Goal: Transaction & Acquisition: Purchase product/service

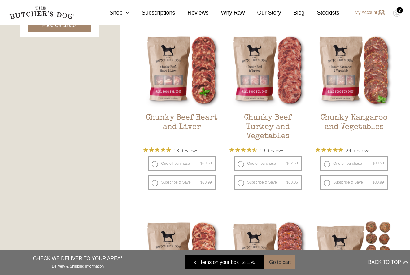
scroll to position [343, 0]
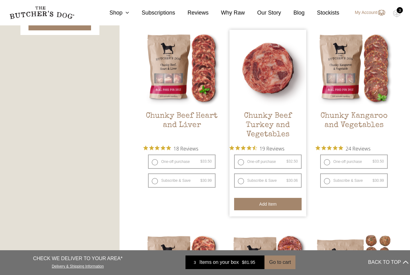
click at [262, 203] on button "Add item" at bounding box center [267, 204] width 67 height 12
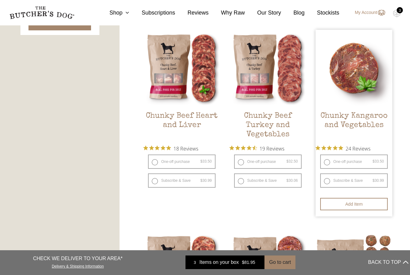
click at [327, 163] on label "One-off purchase $ 33.50 — or subscribe and save 7.5%" at bounding box center [353, 162] width 67 height 14
radio input "true"
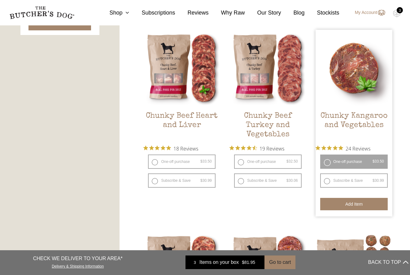
click at [352, 203] on button "Add item" at bounding box center [353, 204] width 67 height 12
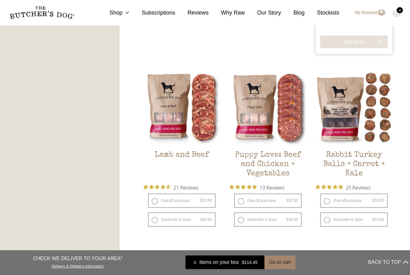
scroll to position [514, 0]
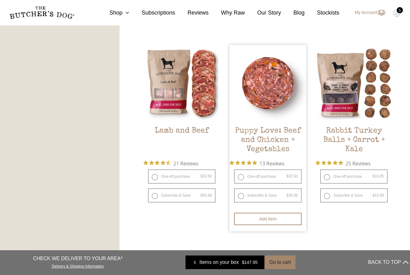
click at [240, 177] on label "One-off purchase $ 32.50 — or subscribe and save 7.5%" at bounding box center [267, 176] width 67 height 14
radio input "true"
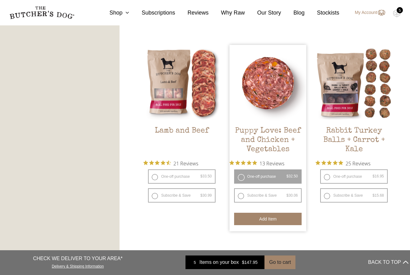
click at [269, 216] on button "Add item" at bounding box center [267, 219] width 67 height 12
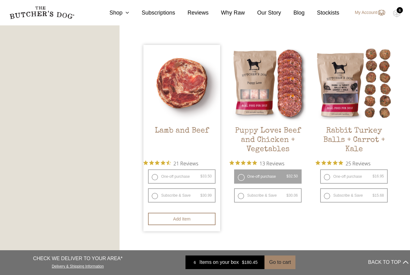
click at [155, 177] on label "One-off purchase $ 33.50 — or subscribe and save 7.5%" at bounding box center [181, 176] width 67 height 14
radio input "true"
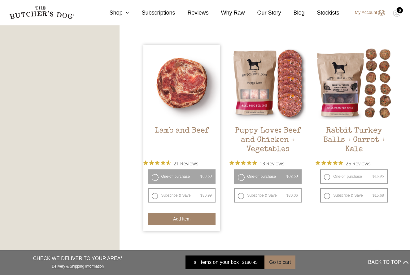
click at [170, 218] on button "Add item" at bounding box center [181, 219] width 67 height 12
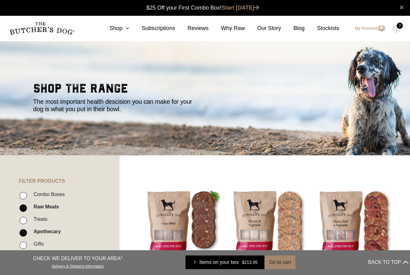
scroll to position [0, 0]
click at [120, 28] on link "Shop" at bounding box center [113, 28] width 32 height 8
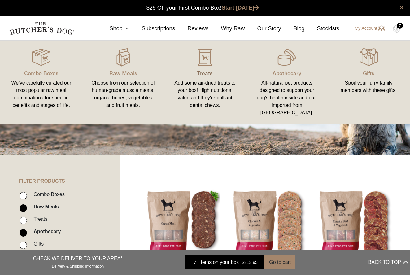
click at [210, 72] on p "Treats" at bounding box center [205, 73] width 67 height 8
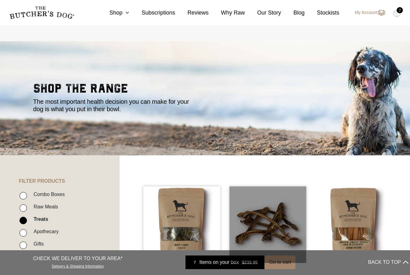
scroll to position [133, 0]
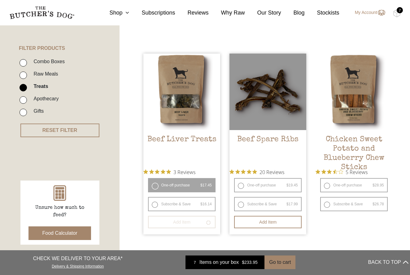
click at [241, 175] on span "Rated 4.9 out of 5 stars from 20 reviews. Jump to reviews." at bounding box center [245, 171] width 30 height 9
click at [242, 186] on label "One-off purchase $ 19.45 — or subscribe and save 7.5%" at bounding box center [267, 185] width 67 height 14
radio input "true"
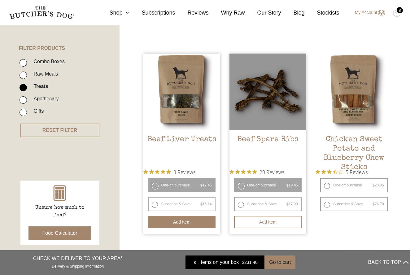
radio input "false"
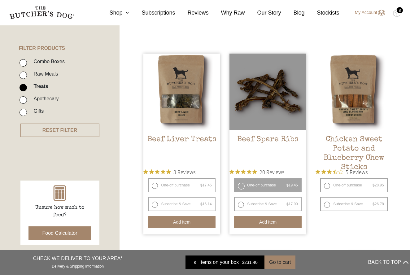
click at [262, 223] on button "Add item" at bounding box center [267, 222] width 67 height 12
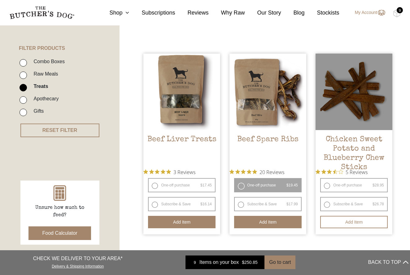
click at [327, 185] on label "One-off purchase $ 28.95 — or subscribe and save 7.5%" at bounding box center [353, 185] width 67 height 14
radio input "true"
radio input "false"
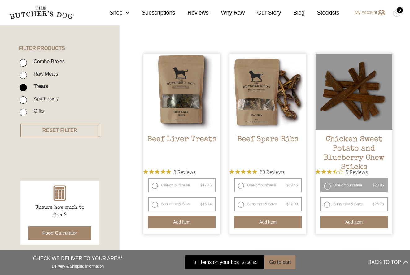
click at [349, 224] on button "Add item" at bounding box center [353, 222] width 67 height 12
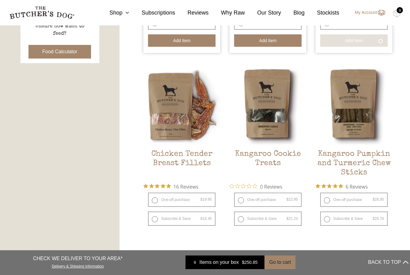
scroll to position [315, 0]
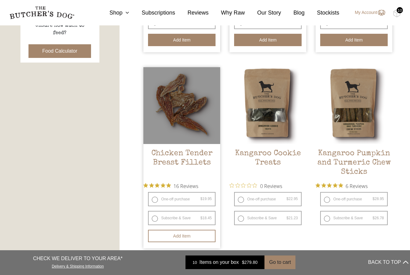
click at [155, 199] on label "One-off purchase $ 19.95 — or subscribe and save 7.5%" at bounding box center [181, 199] width 67 height 14
radio input "true"
radio input "false"
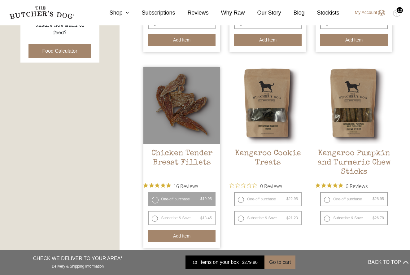
click at [178, 235] on button "Add item" at bounding box center [181, 236] width 67 height 12
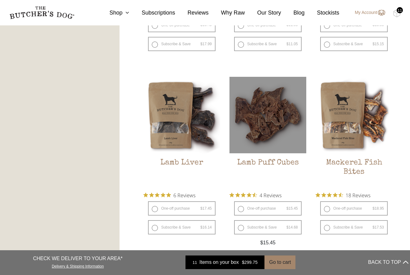
scroll to position [696, 0]
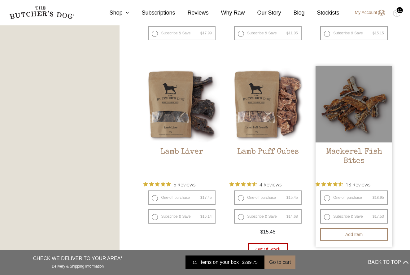
click at [327, 198] on label "One-off purchase $ 18.95 — or subscribe and save 7.5%" at bounding box center [353, 197] width 67 height 14
radio input "true"
radio input "false"
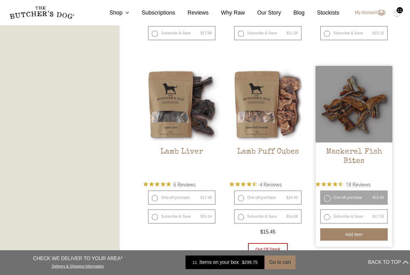
click at [349, 235] on button "Add item" at bounding box center [353, 234] width 67 height 12
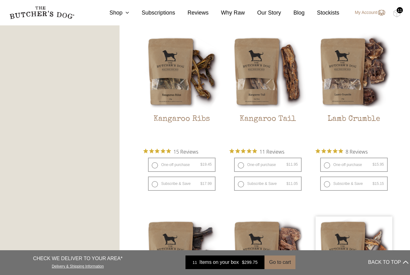
scroll to position [545, 0]
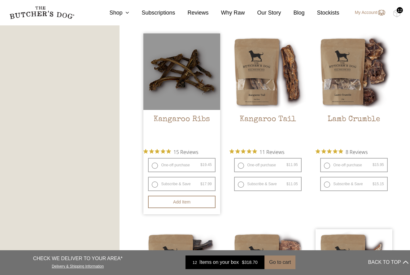
click at [155, 165] on label "One-off purchase $ 19.45 — or subscribe and save 7.5%" at bounding box center [181, 165] width 67 height 14
radio input "true"
radio input "false"
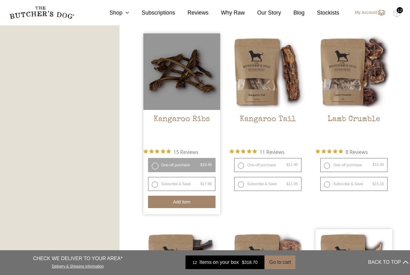
click at [176, 203] on button "Add item" at bounding box center [181, 202] width 67 height 12
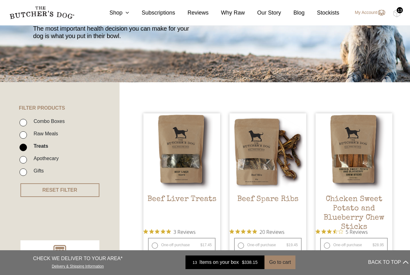
scroll to position [81, 0]
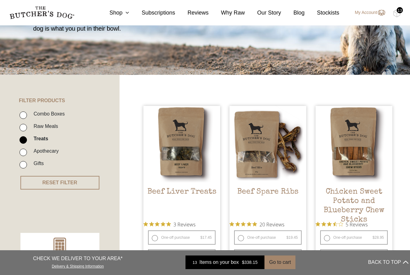
click at [23, 152] on input "Apothecary" at bounding box center [23, 152] width 7 height 7
checkbox input "true"
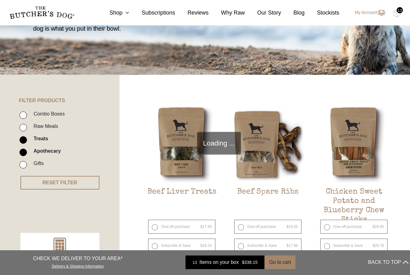
click at [24, 140] on input "Treats" at bounding box center [23, 139] width 7 height 7
checkbox input "false"
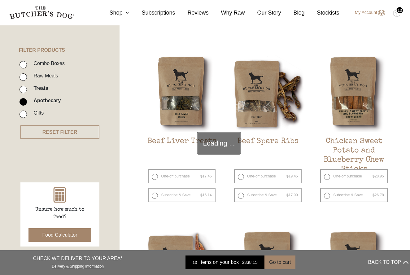
scroll to position [140, 0]
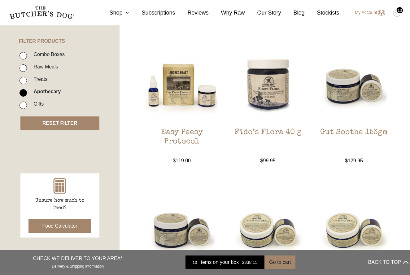
click at [65, 124] on button "RESET FILTER" at bounding box center [59, 123] width 79 height 14
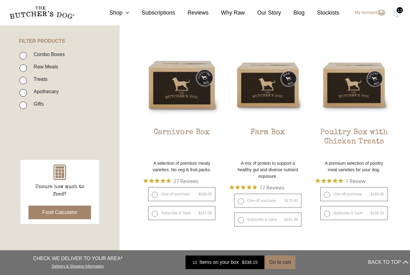
click at [24, 93] on input "Apothecary" at bounding box center [23, 92] width 7 height 7
checkbox input "true"
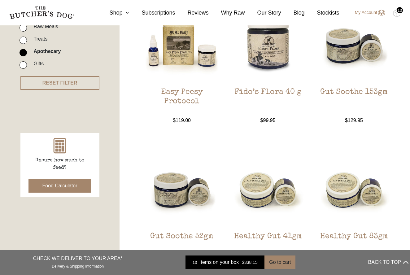
scroll to position [178, 0]
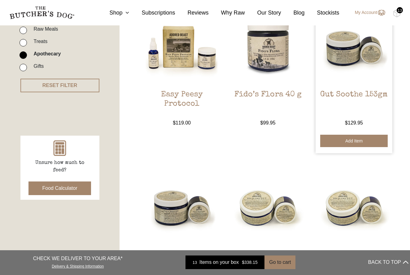
click at [352, 141] on button "Add item" at bounding box center [353, 141] width 67 height 12
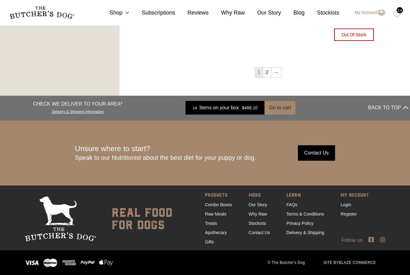
scroll to position [725, 0]
click at [267, 74] on link "2" at bounding box center [267, 73] width 8 height 10
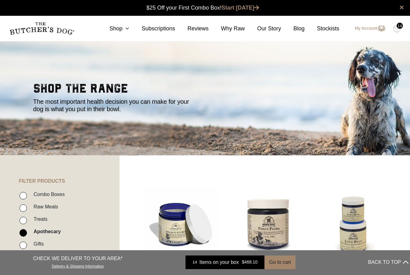
click at [398, 28] on div "14" at bounding box center [400, 26] width 6 height 6
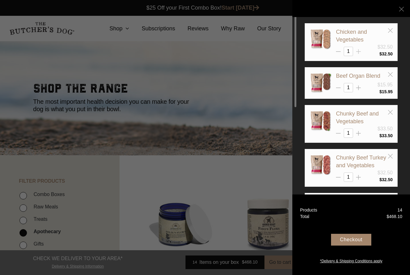
click at [359, 51] on line at bounding box center [359, 51] width 0 height 5
type input "2"
click at [359, 54] on line at bounding box center [359, 51] width 0 height 5
type input "2"
click at [359, 54] on line at bounding box center [359, 51] width 0 height 5
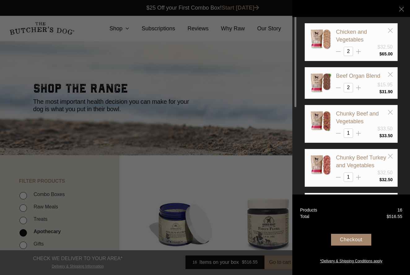
type input "2"
click at [359, 54] on line at bounding box center [359, 51] width 0 height 5
type input "2"
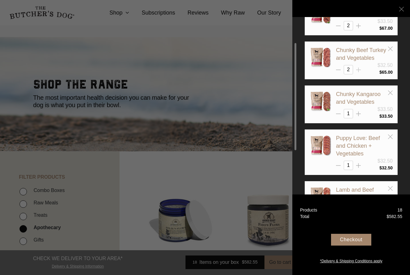
scroll to position [110, 0]
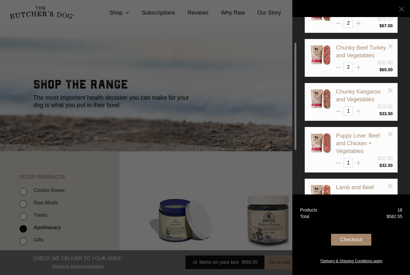
type input "2"
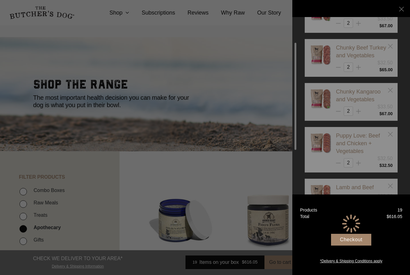
click at [358, 167] on div at bounding box center [351, 223] width 93 height 620
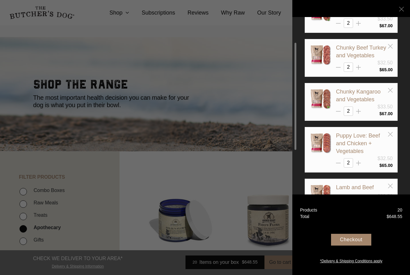
type input "3"
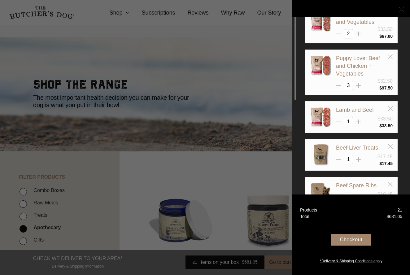
scroll to position [194, 0]
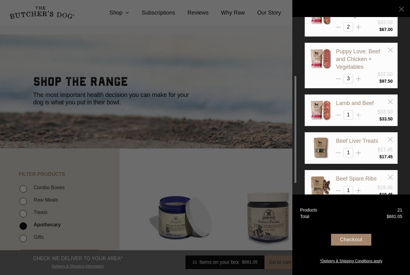
type input "2"
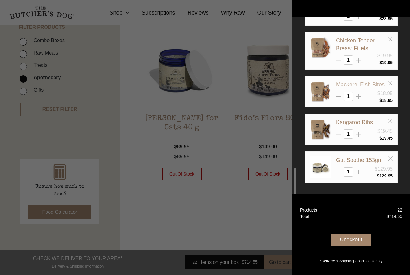
scroll to position [155, 0]
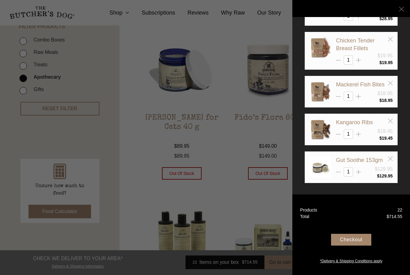
click at [355, 239] on div "Checkout" at bounding box center [351, 240] width 40 height 12
